Goal: Task Accomplishment & Management: Use online tool/utility

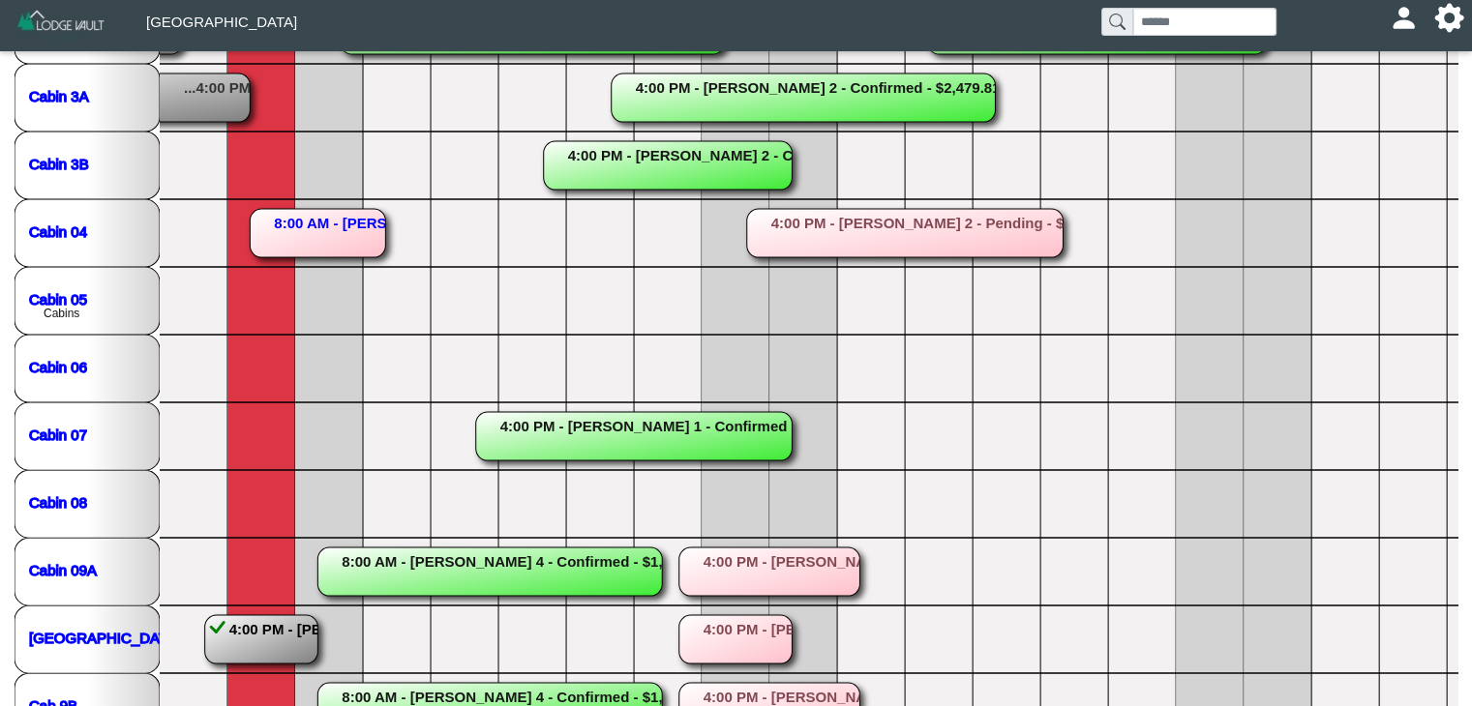
scroll to position [528, 0]
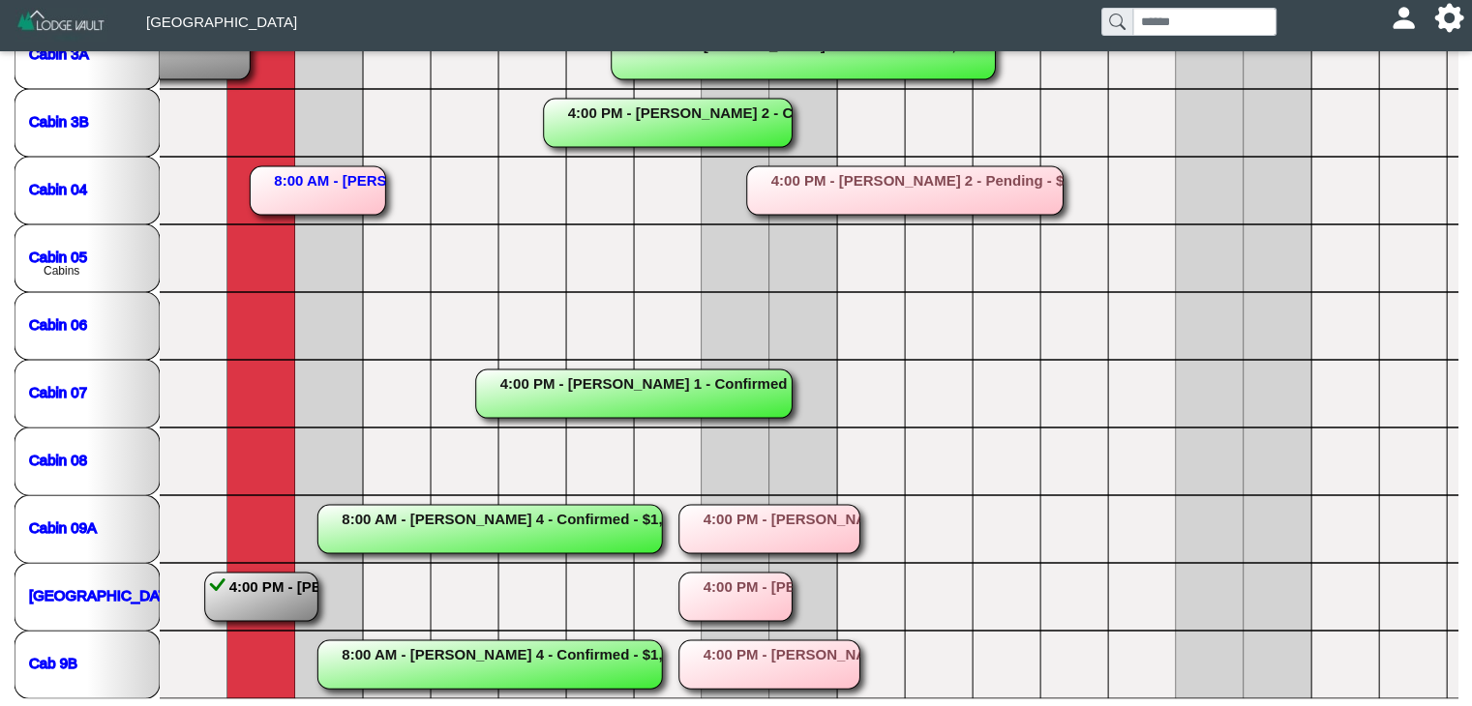
click at [266, 588] on rect at bounding box center [261, 597] width 113 height 48
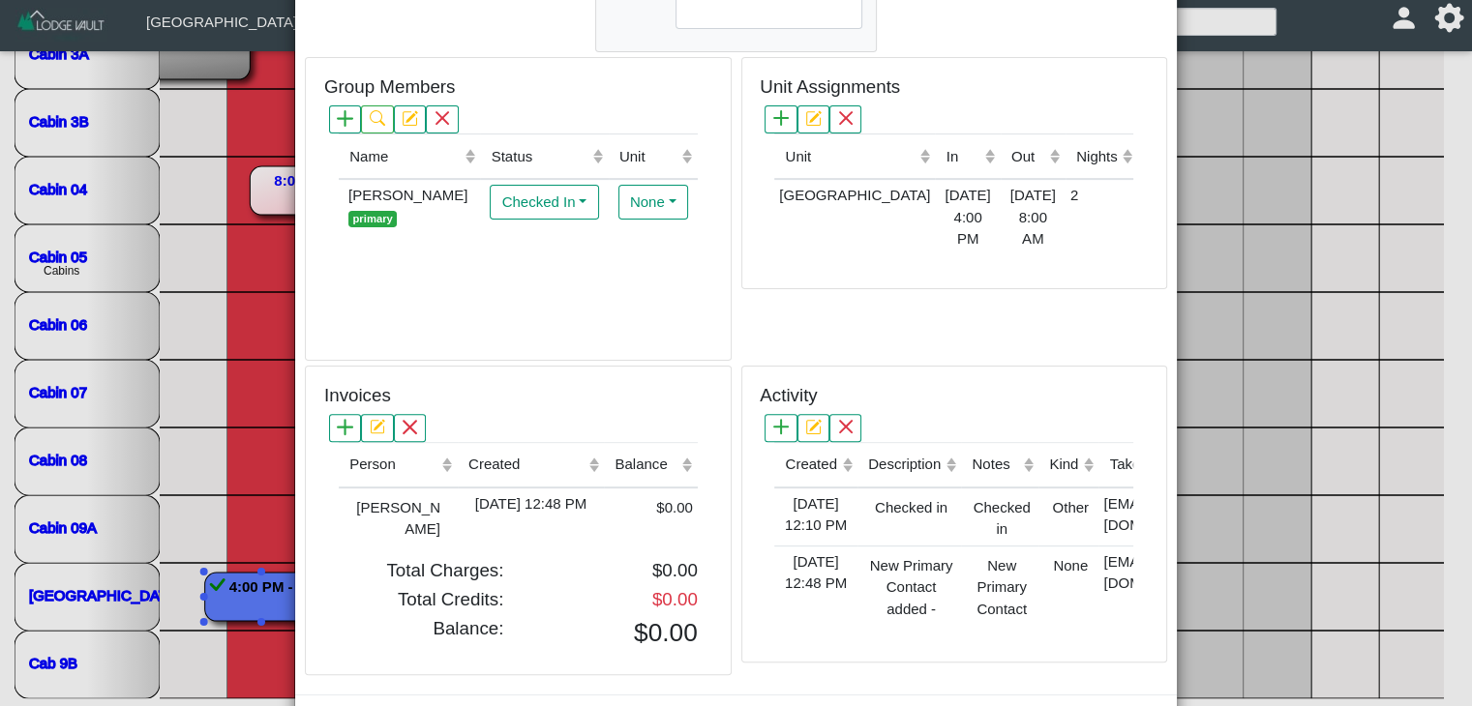
scroll to position [548, 0]
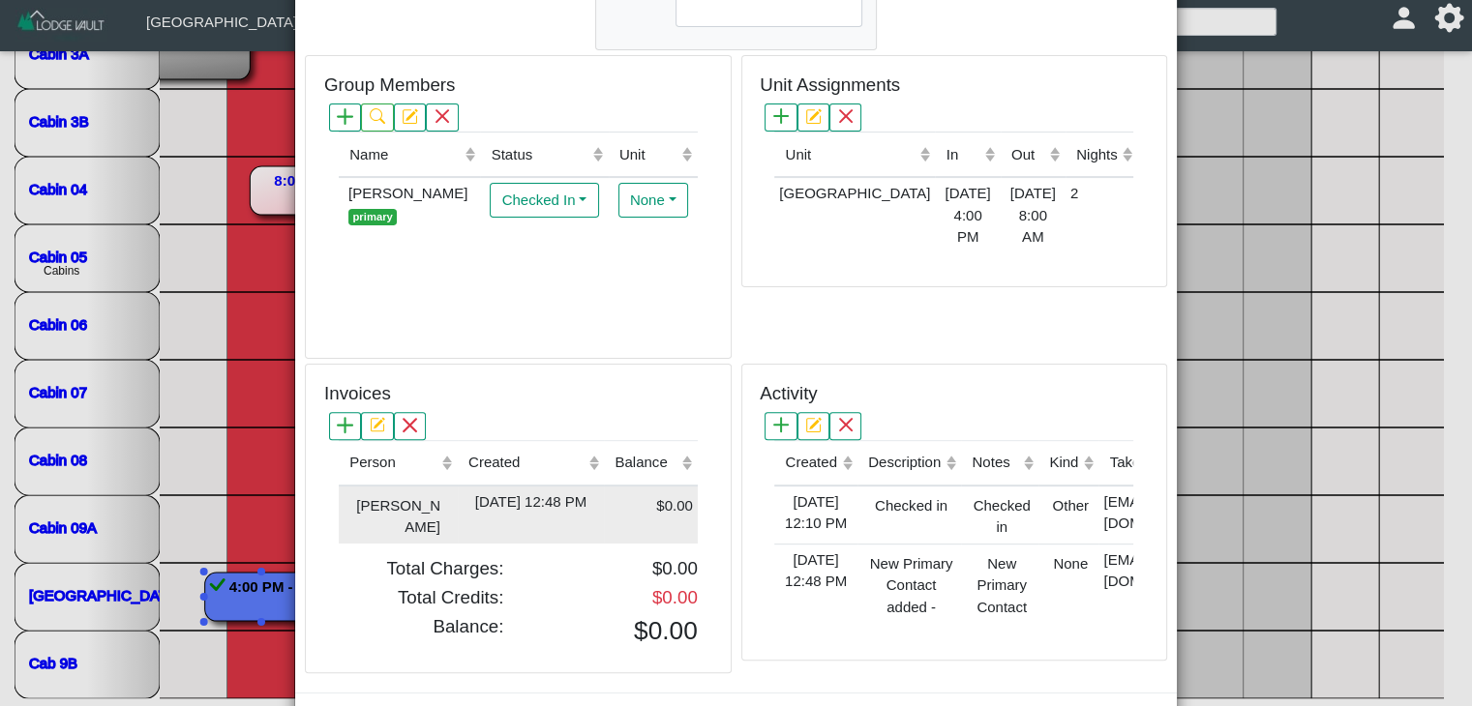
click at [523, 500] on div "[DATE] 12:48 PM" at bounding box center [530, 502] width 136 height 22
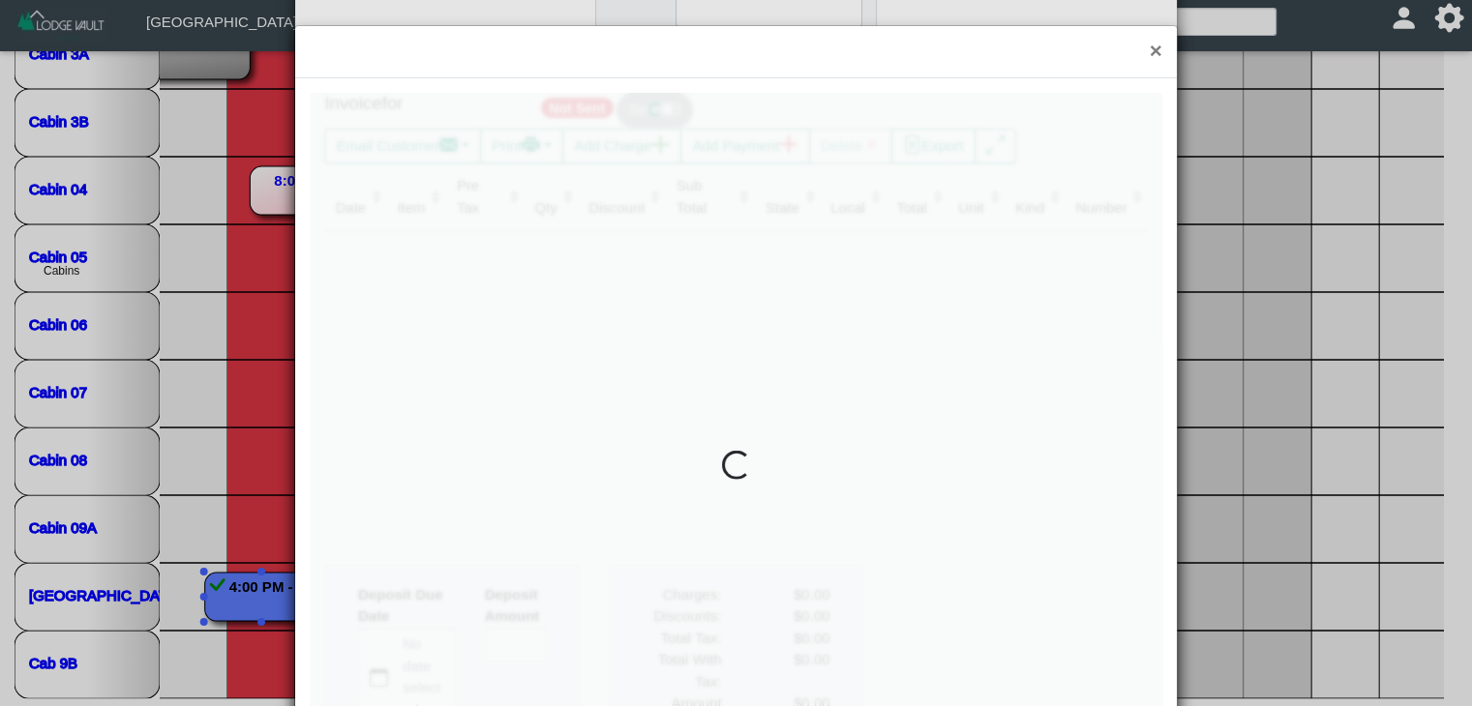
type input "*"
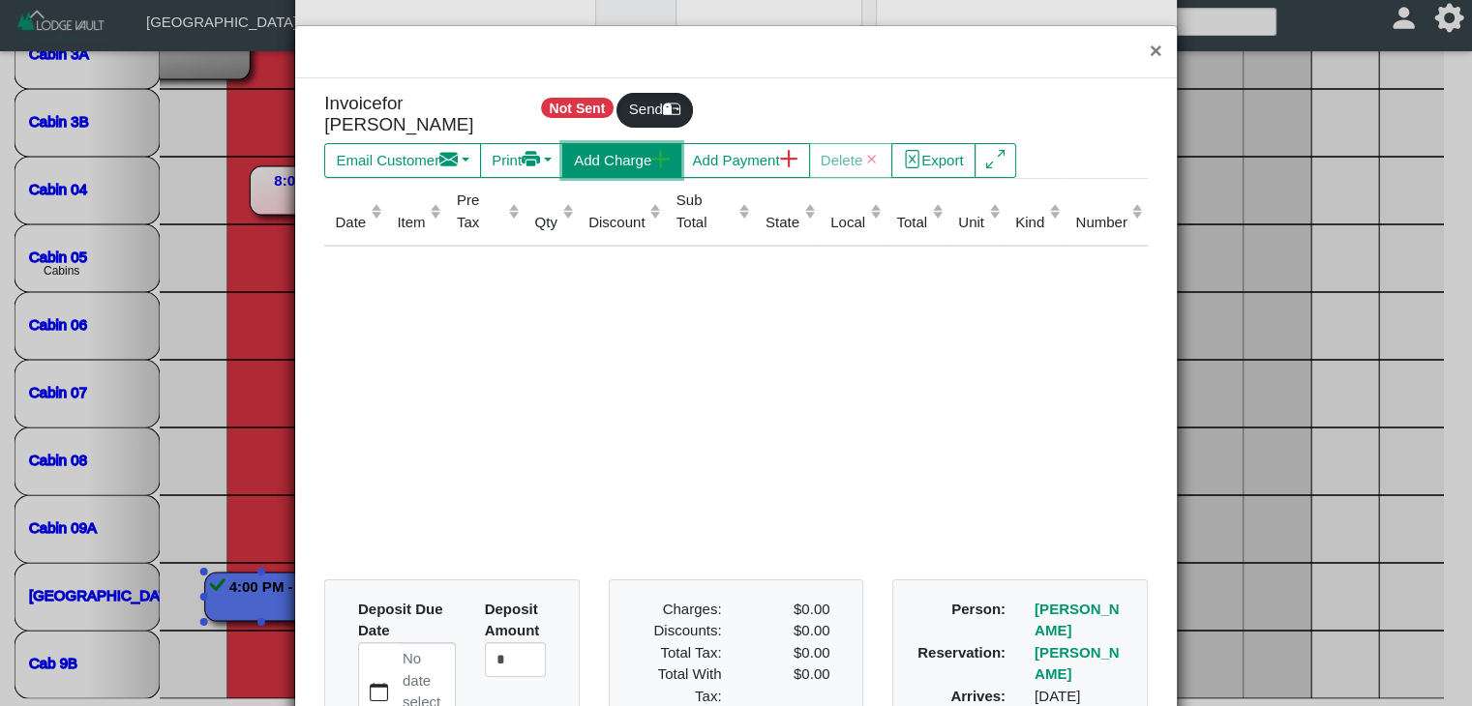
click at [595, 171] on button "Add Charge" at bounding box center [621, 160] width 119 height 35
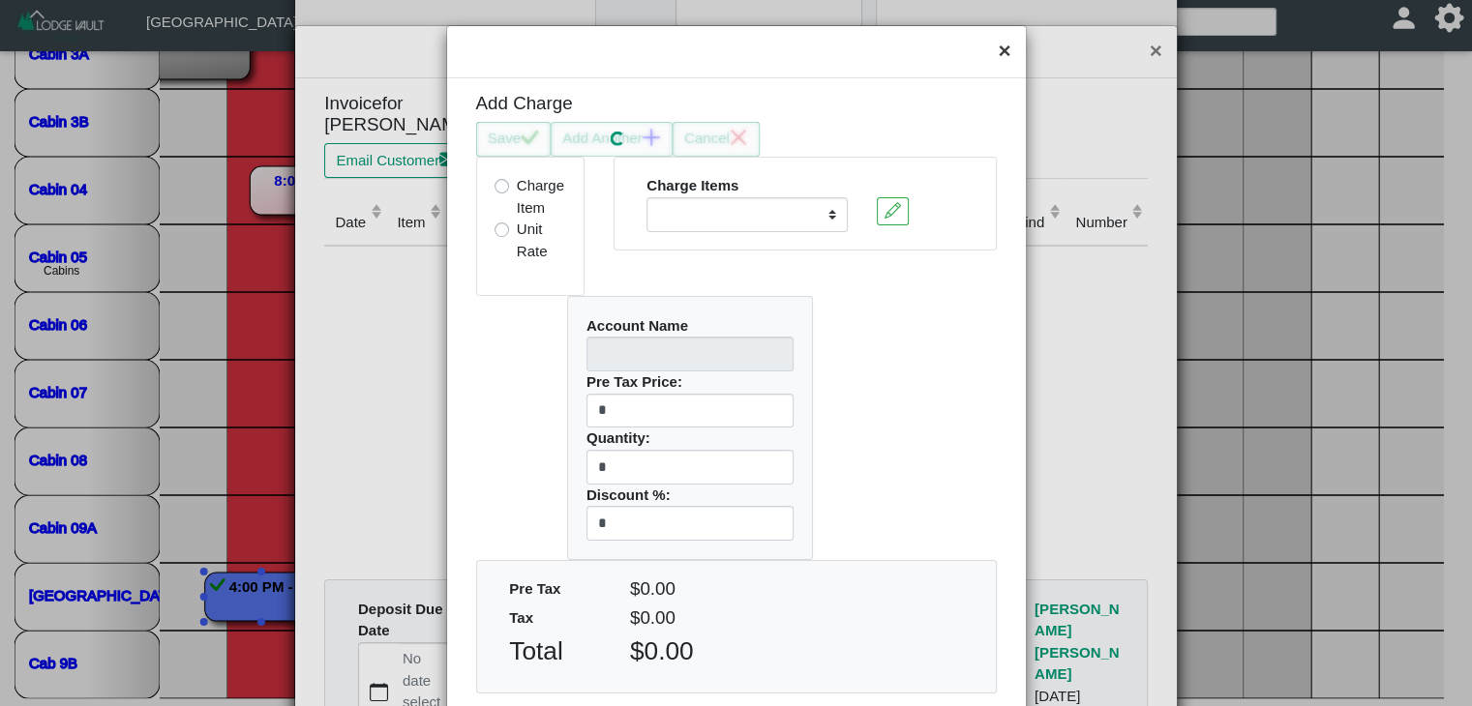
select select
drag, startPoint x: 999, startPoint y: 45, endPoint x: 1080, endPoint y: 40, distance: 80.5
click at [1002, 46] on button "×" at bounding box center [1004, 51] width 42 height 51
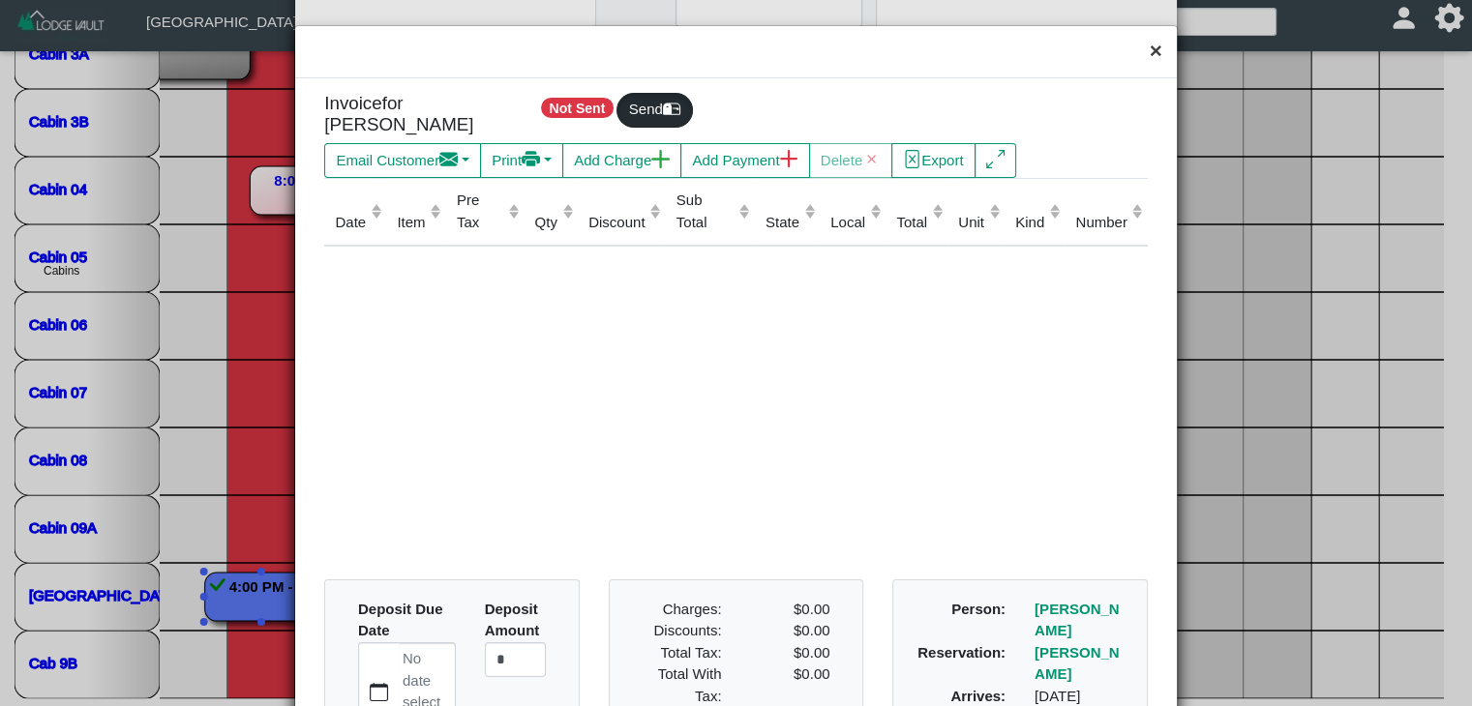
click at [1143, 55] on button "×" at bounding box center [1156, 51] width 42 height 51
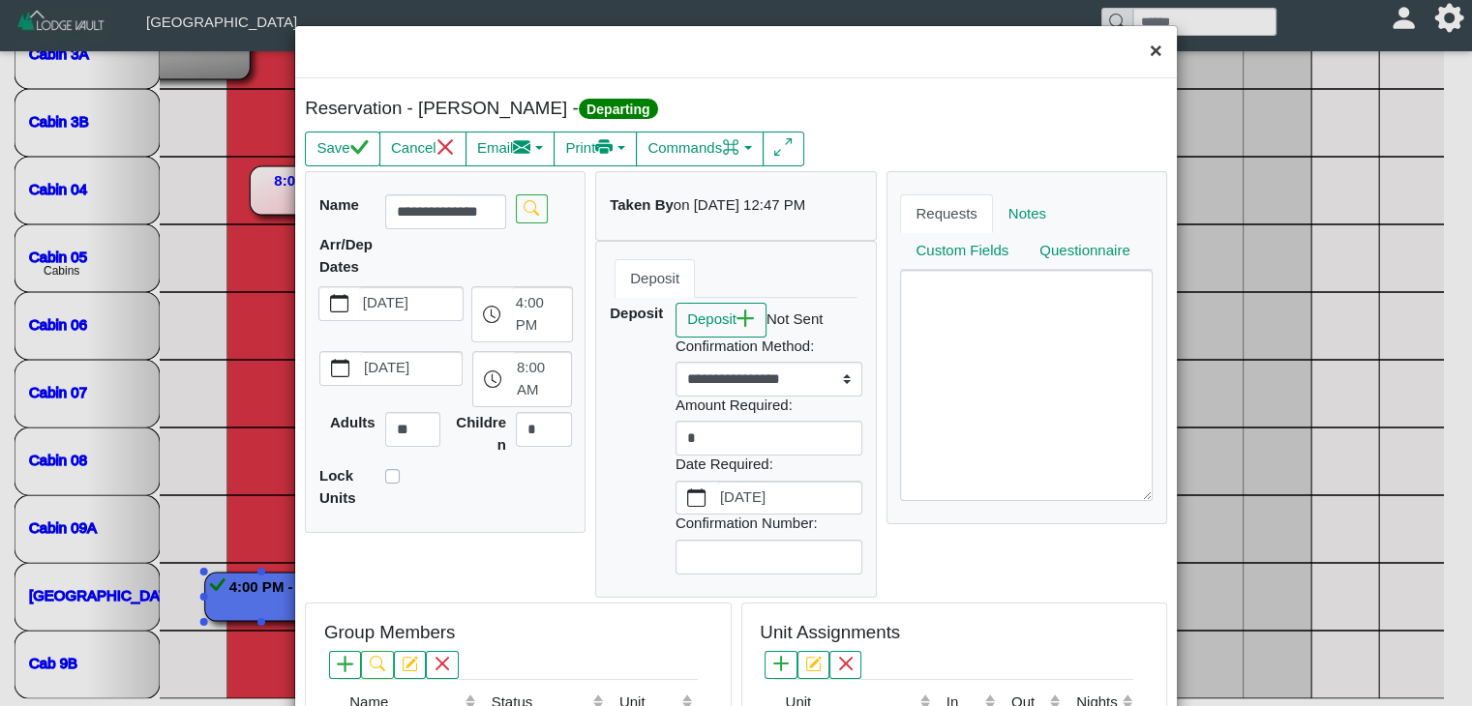
click at [1138, 51] on button "×" at bounding box center [1156, 51] width 42 height 51
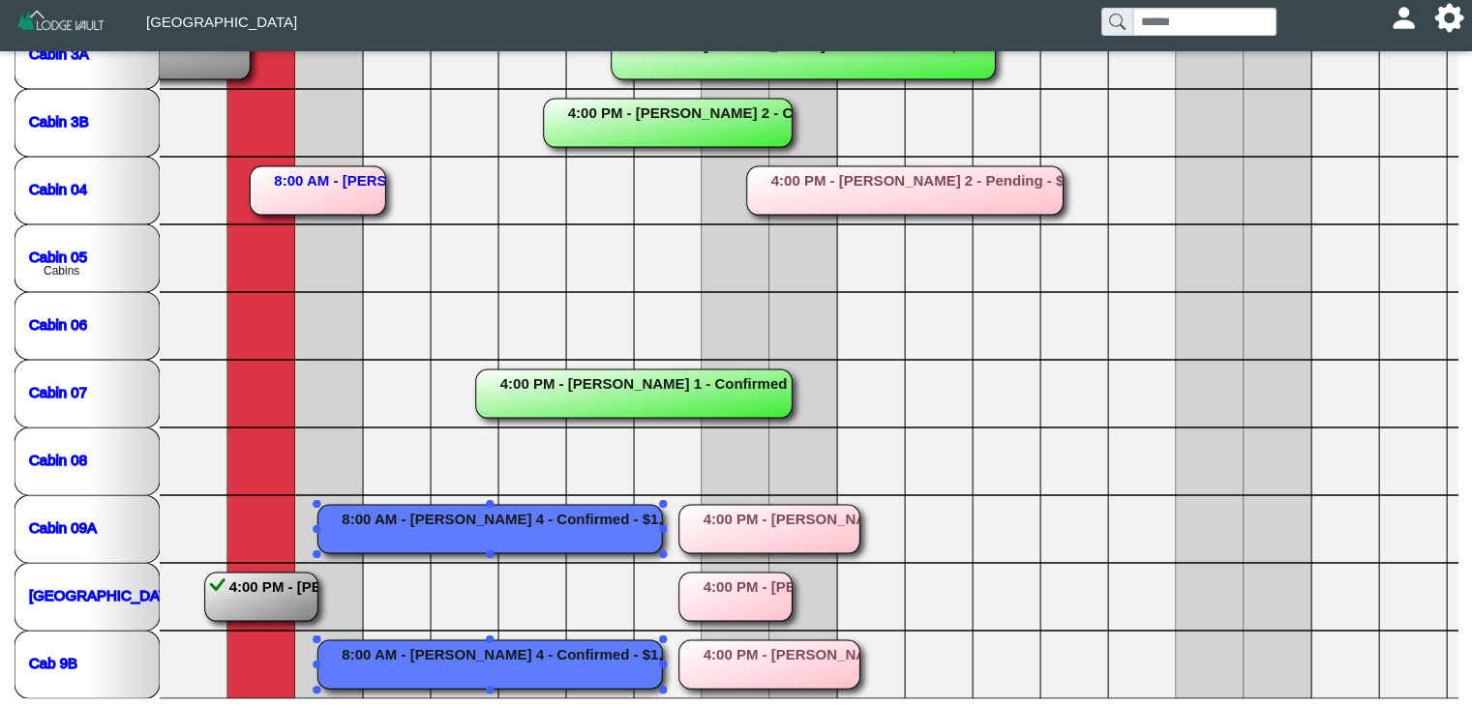
click at [553, 526] on rect at bounding box center [489, 529] width 344 height 48
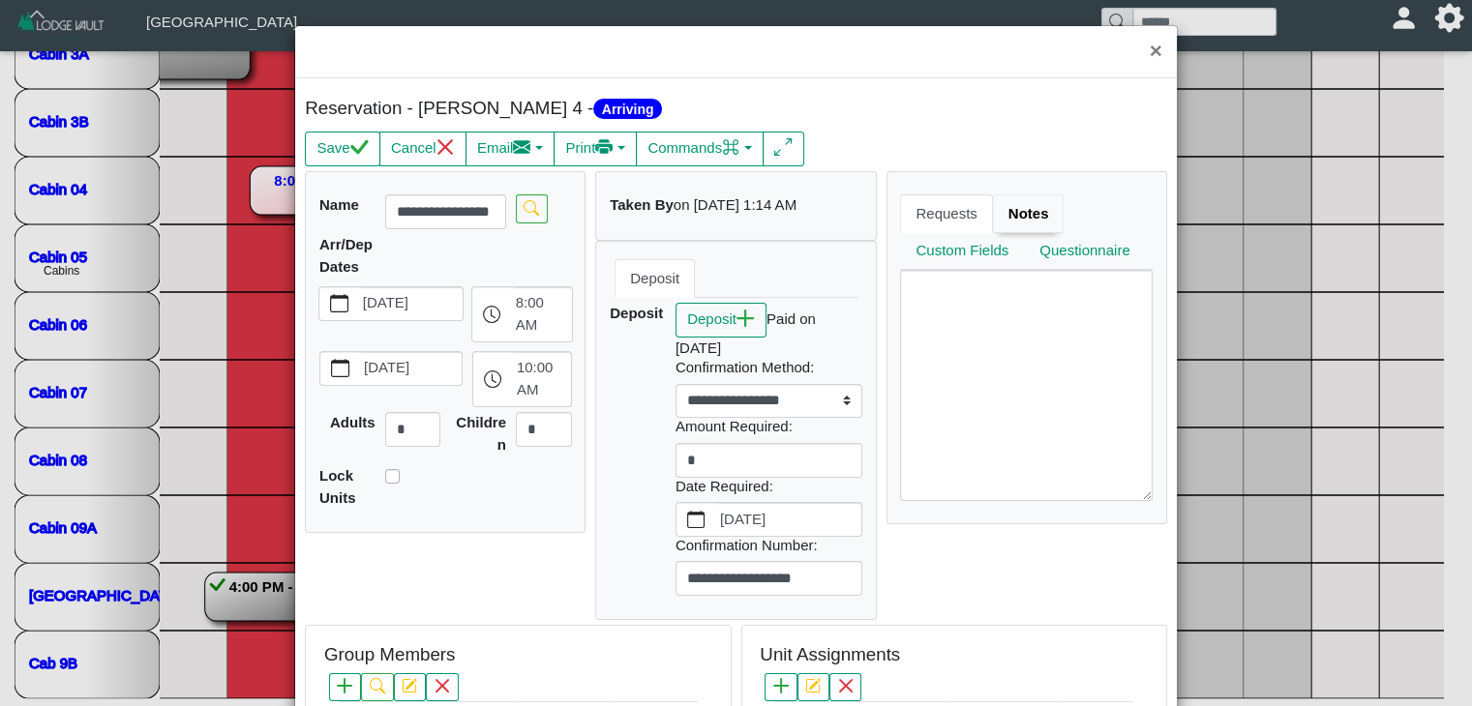
click at [1009, 202] on link "Notes" at bounding box center [1029, 213] width 72 height 39
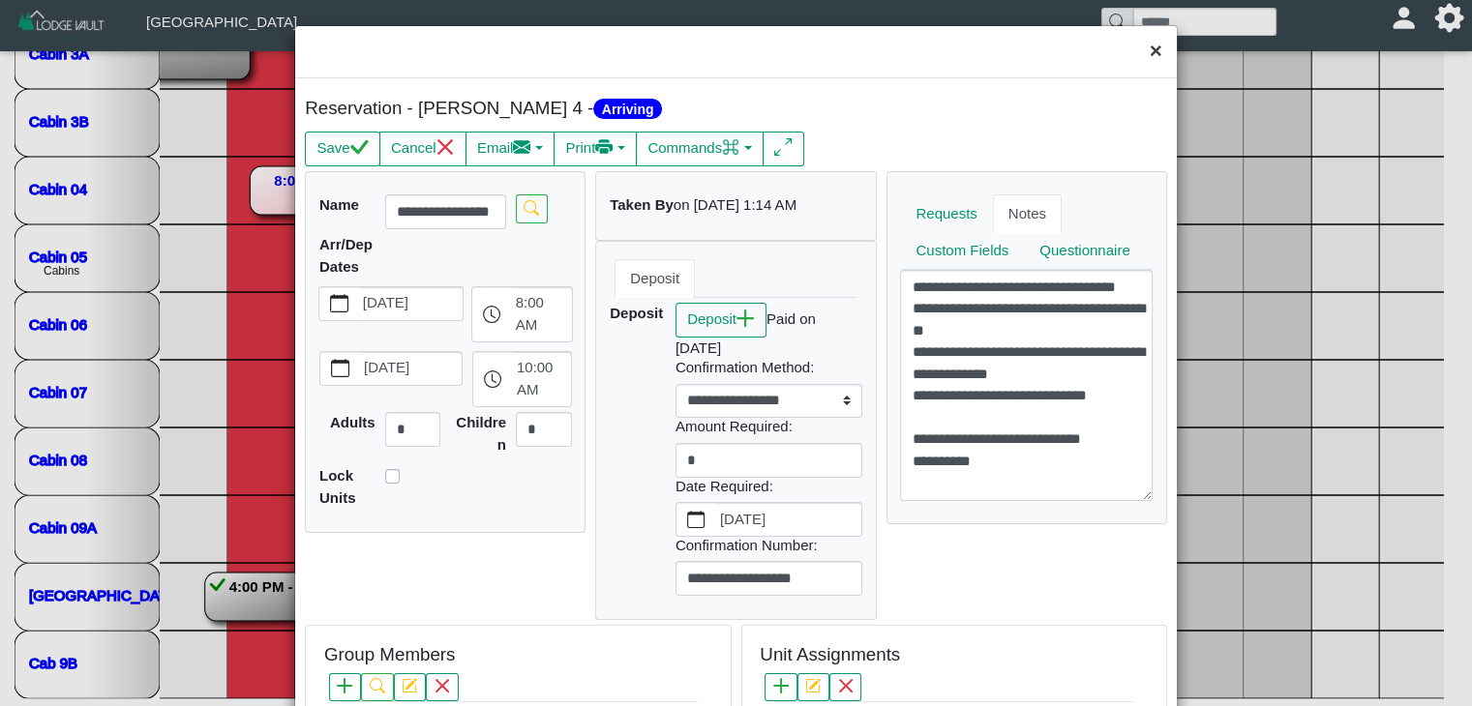
click at [1135, 51] on button "×" at bounding box center [1156, 51] width 42 height 51
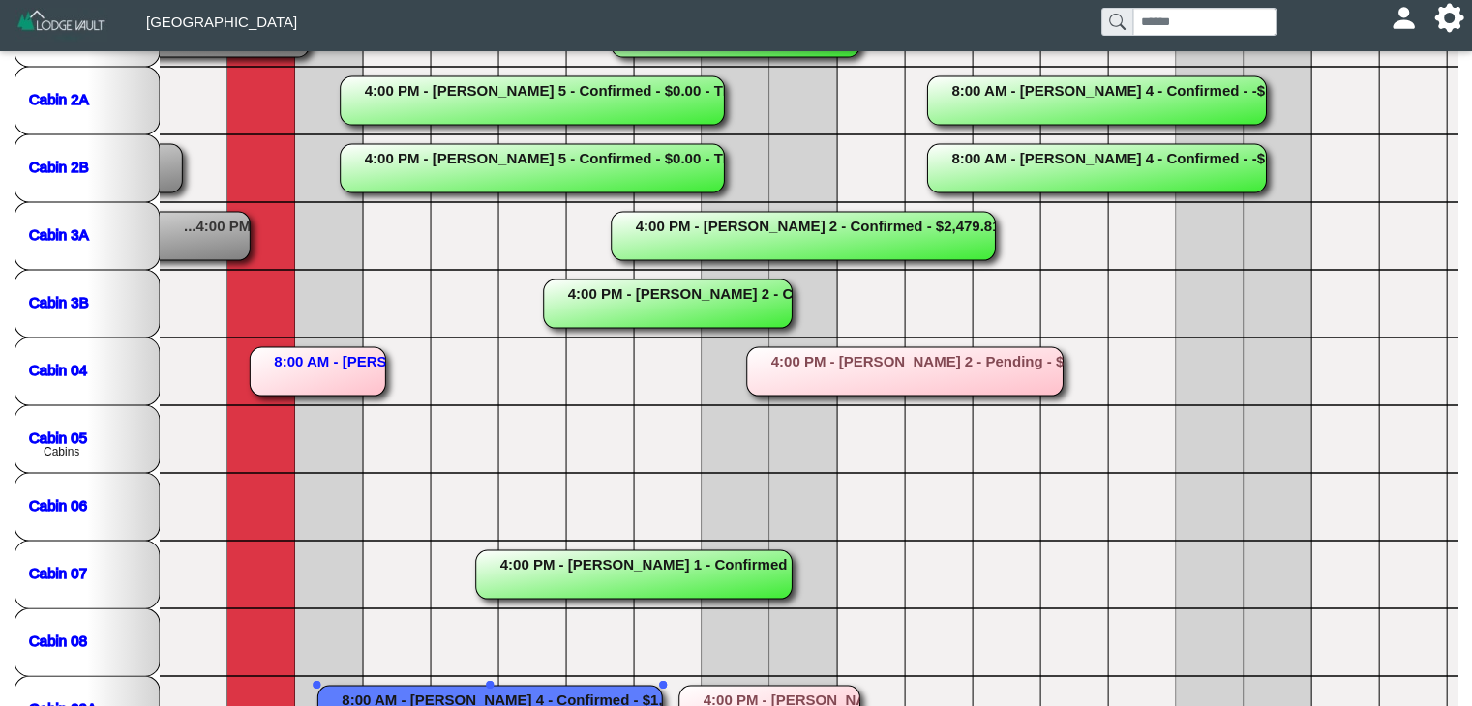
scroll to position [356, 0]
